Goal: Task Accomplishment & Management: Manage account settings

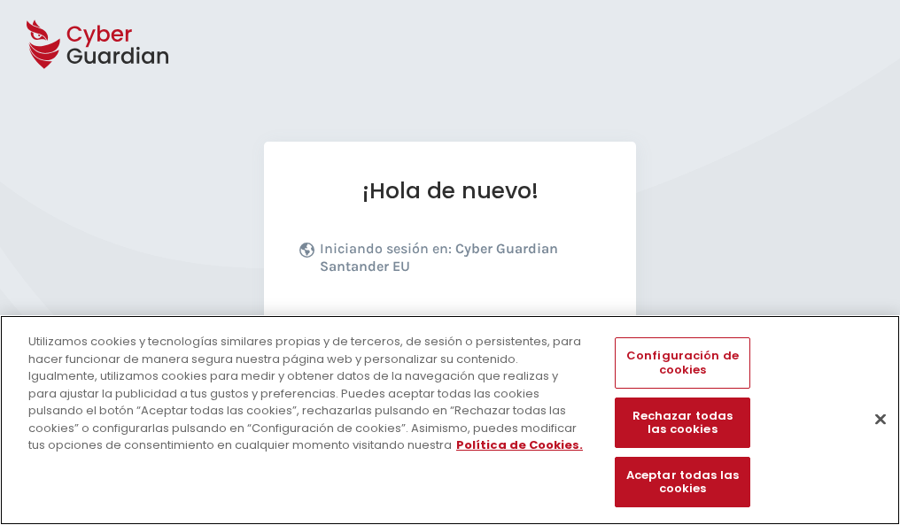
scroll to position [217, 0]
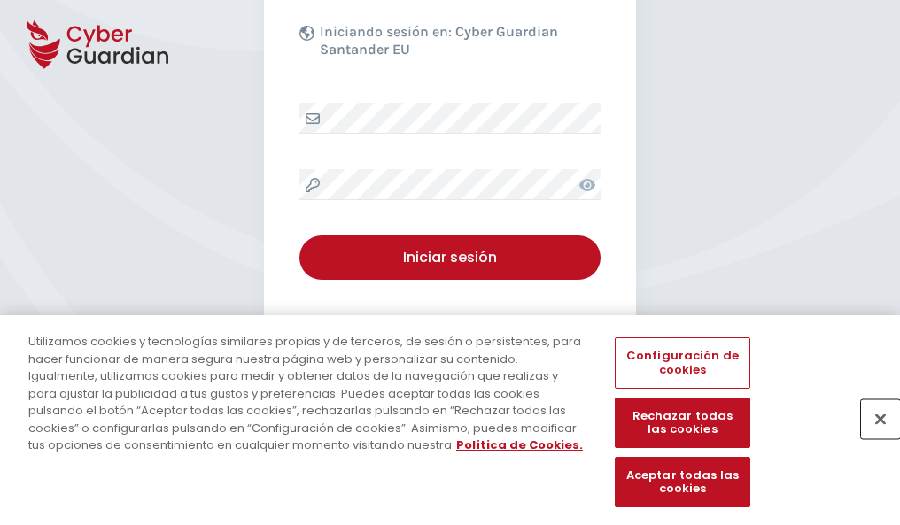
click at [872, 438] on button "Cerrar" at bounding box center [880, 418] width 39 height 39
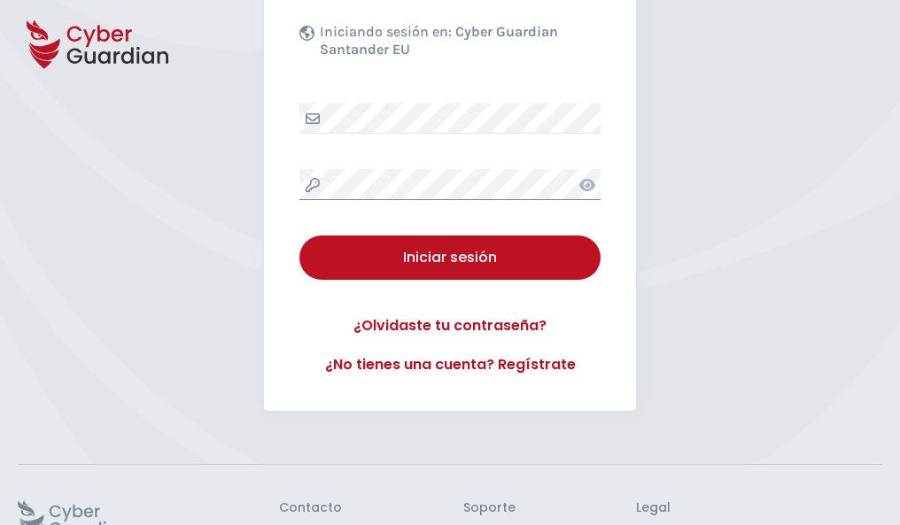
scroll to position [345, 0]
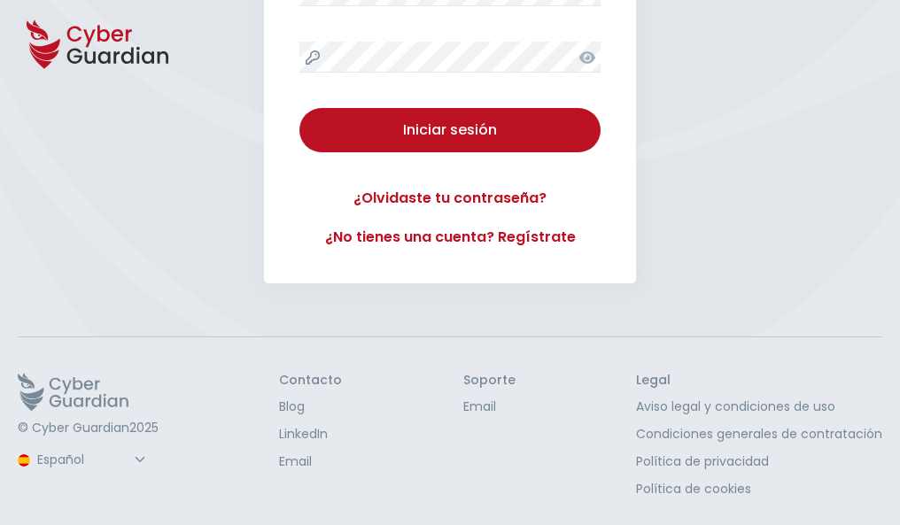
click at [299, 108] on button "Iniciar sesión" at bounding box center [449, 130] width 301 height 44
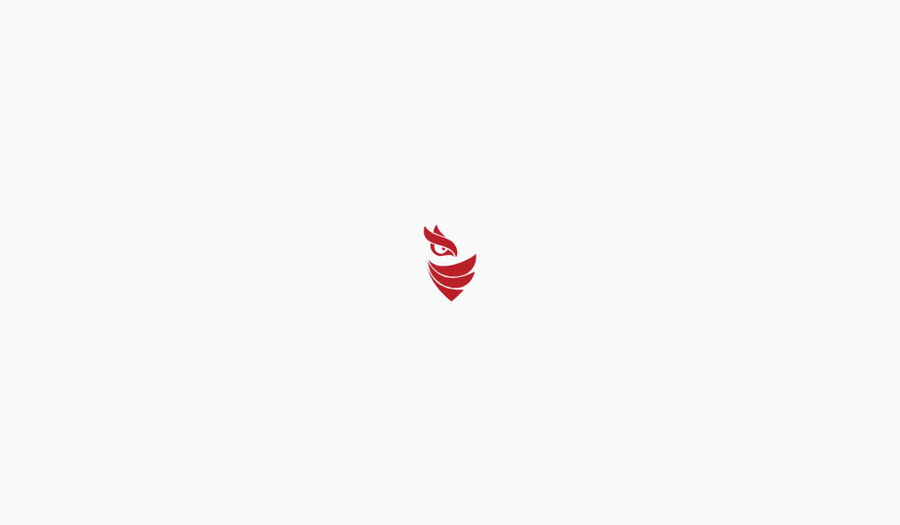
scroll to position [0, 0]
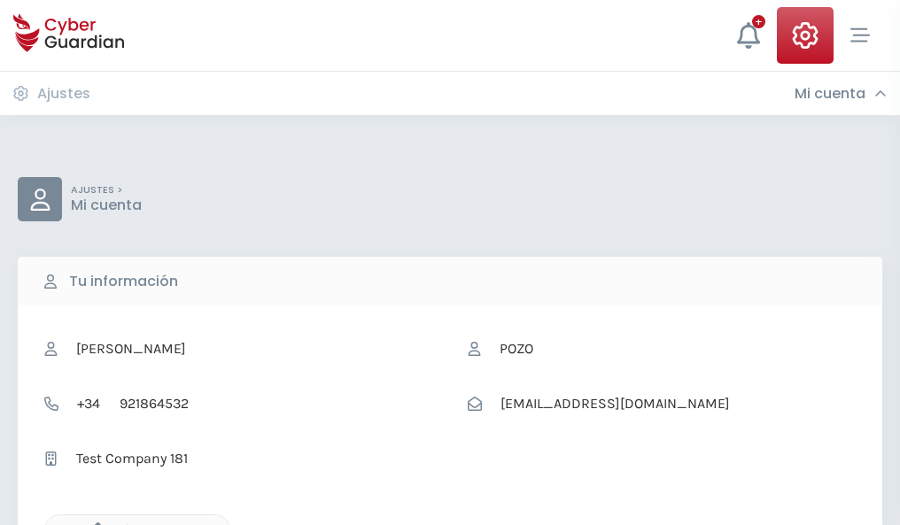
click at [93, 523] on icon "button" at bounding box center [93, 530] width 15 height 15
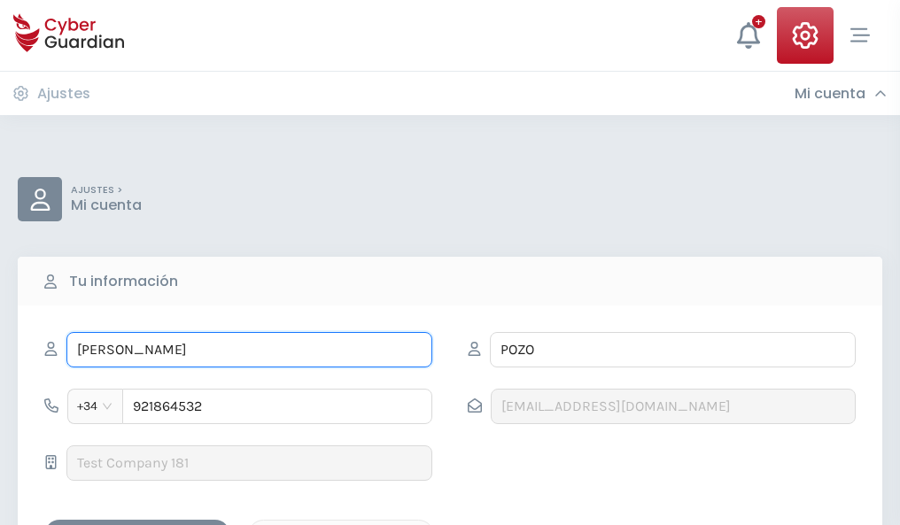
click at [249, 350] on input "ROSARIO" at bounding box center [249, 349] width 366 height 35
type input "R"
type input "Tadeo"
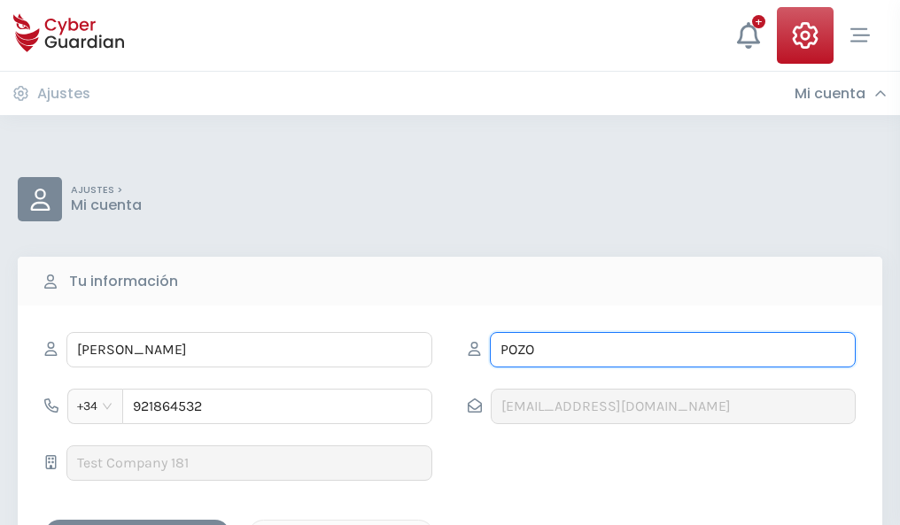
click at [672, 350] on input "POZO" at bounding box center [673, 349] width 366 height 35
type input "P"
type input "Cuevas"
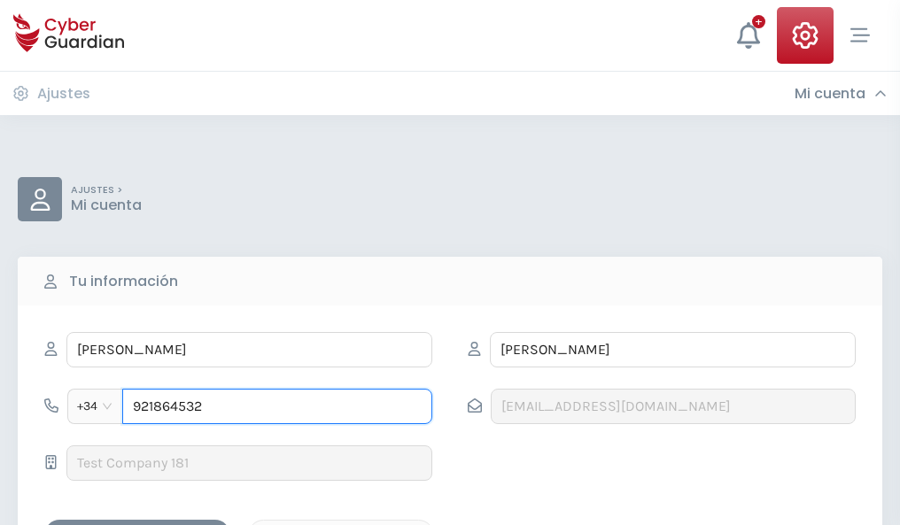
click at [277, 407] on input "921864532" at bounding box center [277, 406] width 310 height 35
type input "9"
type input "944054201"
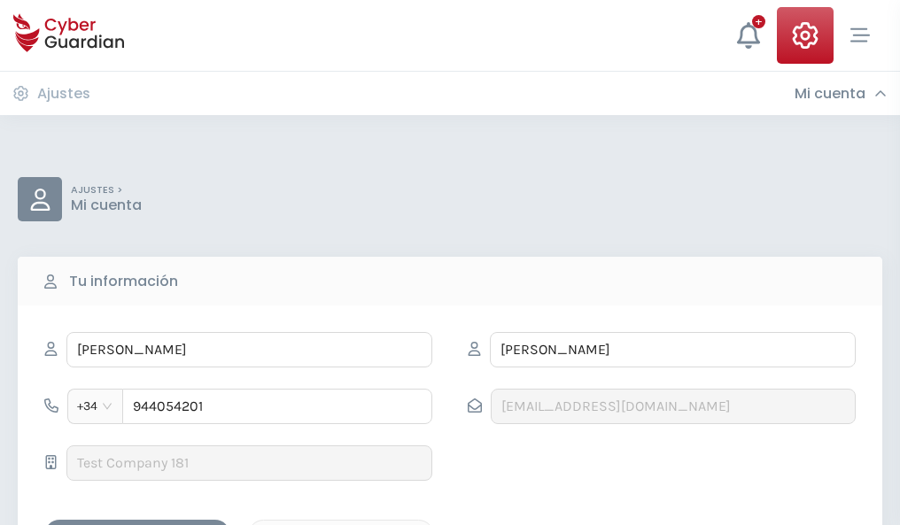
click at [137, 524] on div "Guardar cambios" at bounding box center [137, 535] width 159 height 22
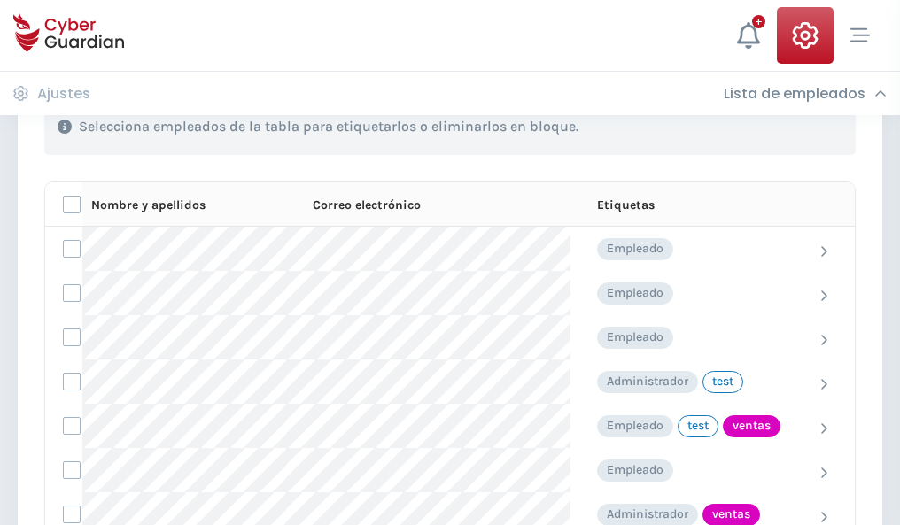
scroll to position [803, 0]
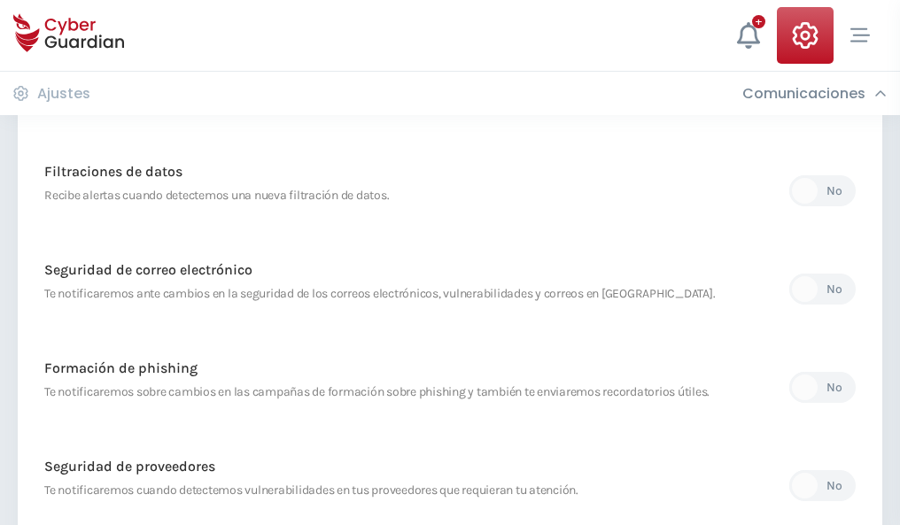
scroll to position [933, 0]
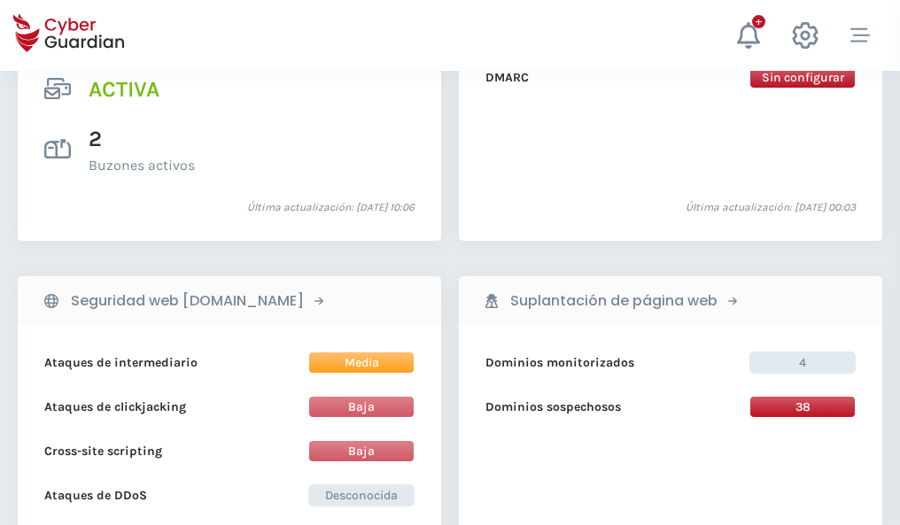
scroll to position [1800, 0]
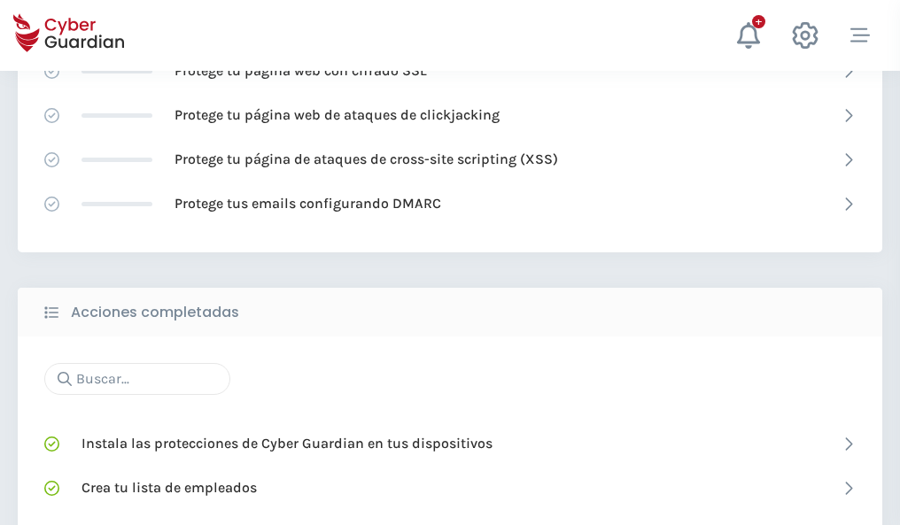
scroll to position [1180, 0]
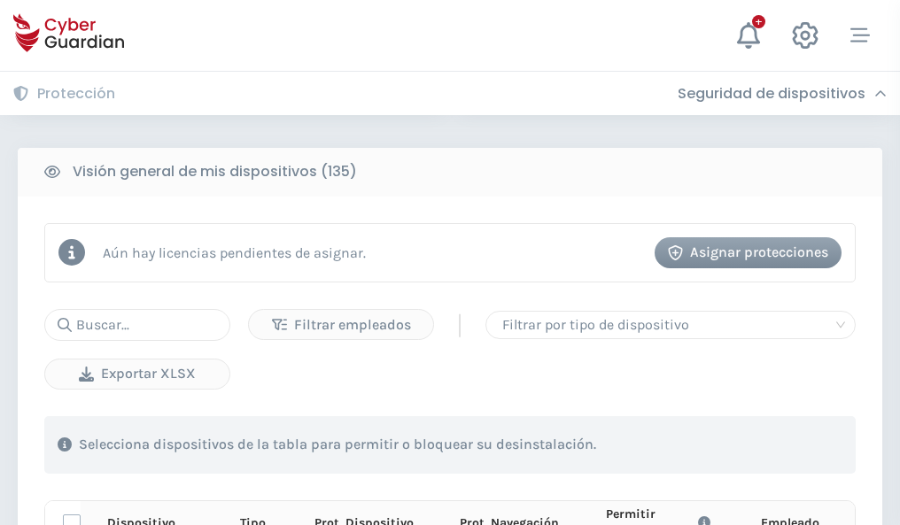
scroll to position [1565, 0]
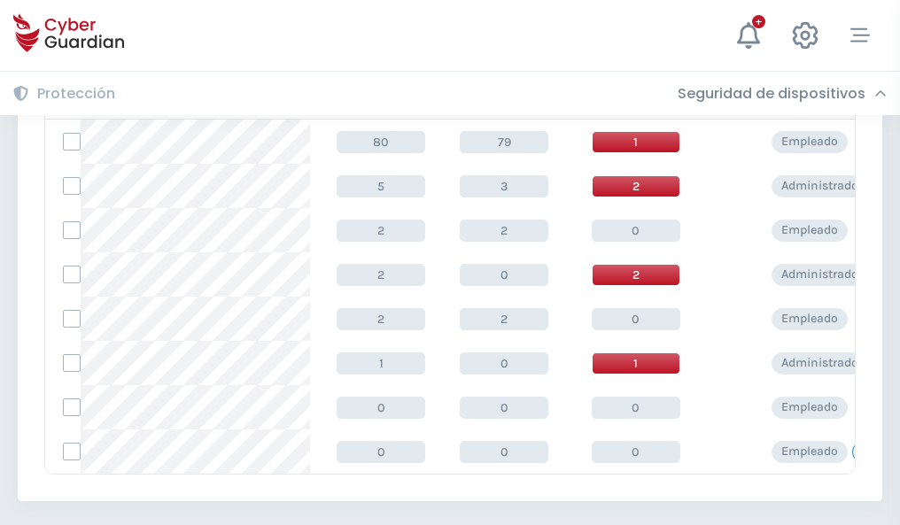
scroll to position [822, 0]
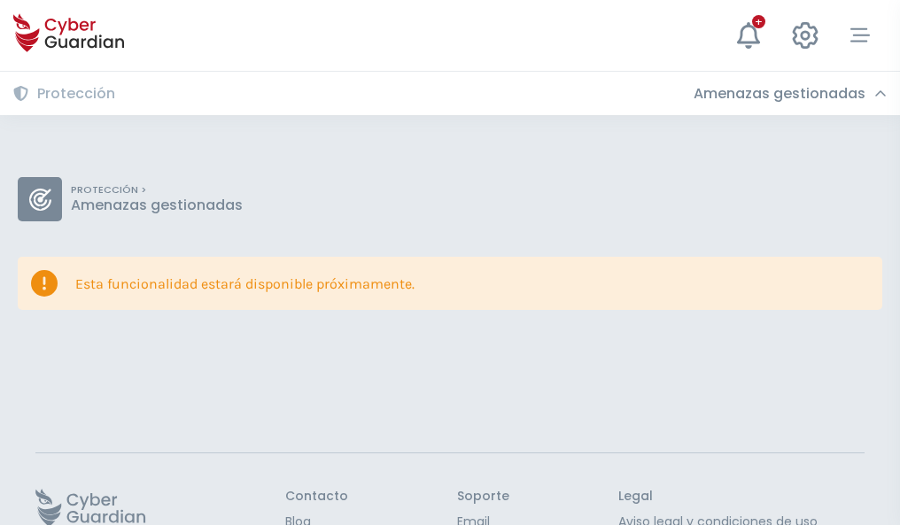
scroll to position [115, 0]
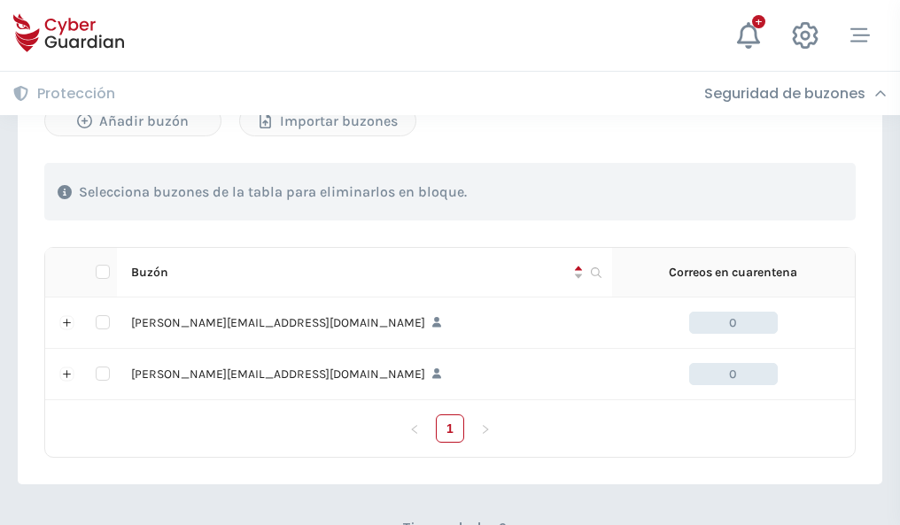
scroll to position [770, 0]
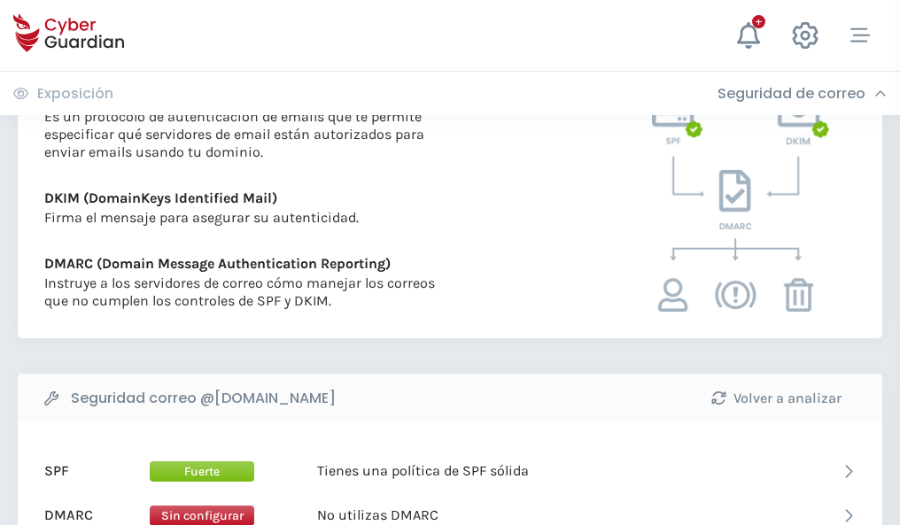
scroll to position [956, 0]
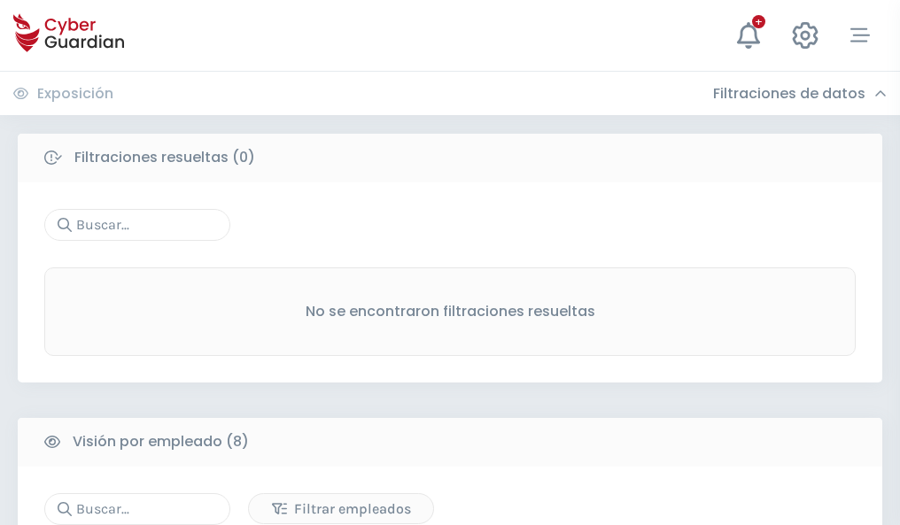
scroll to position [1509, 0]
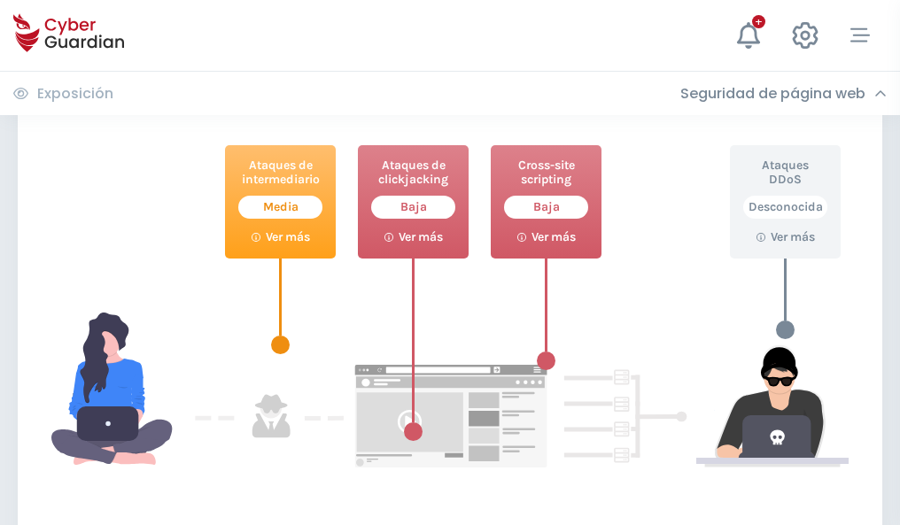
scroll to position [965, 0]
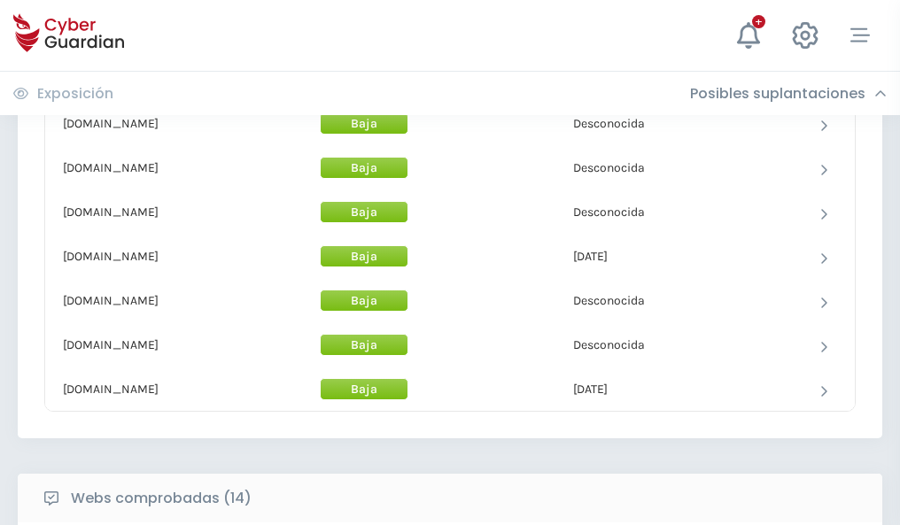
scroll to position [1727, 0]
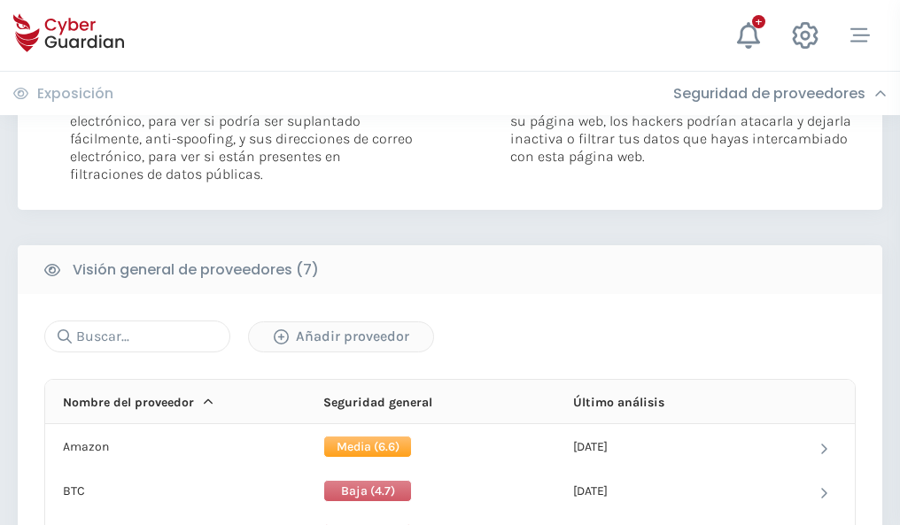
scroll to position [1186, 0]
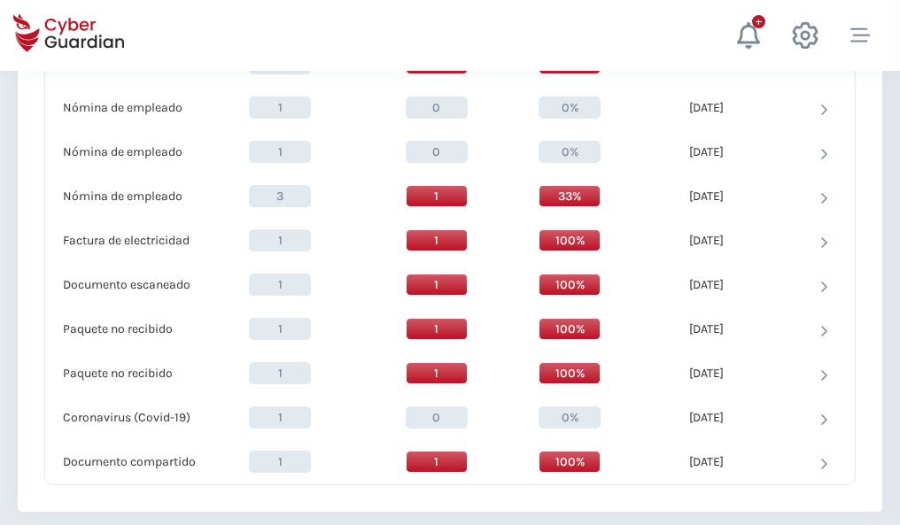
scroll to position [1836, 0]
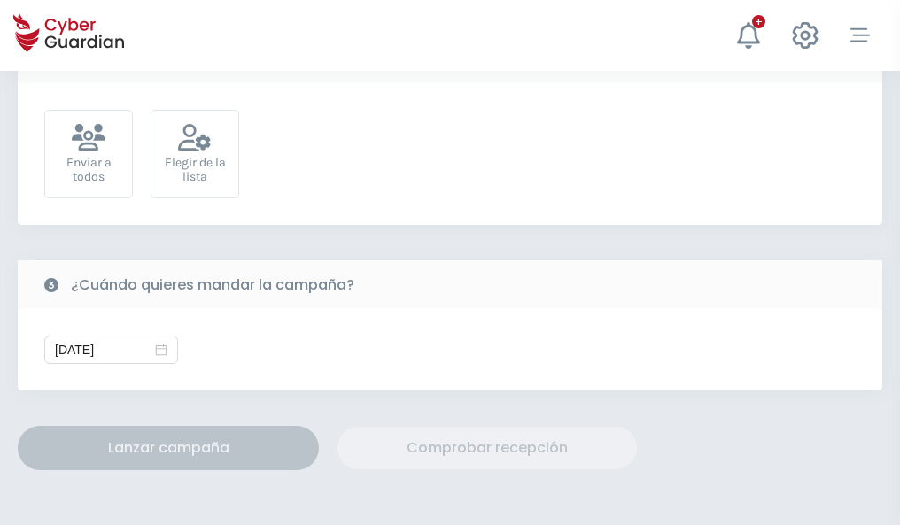
scroll to position [648, 0]
